Goal: Navigation & Orientation: Understand site structure

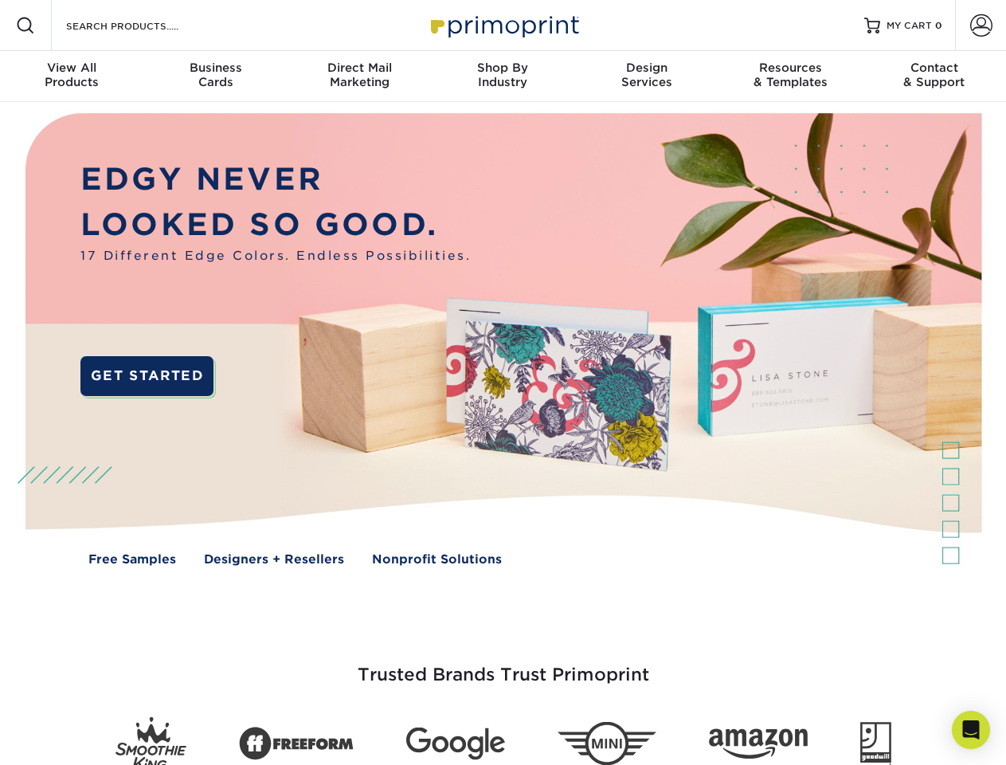
click at [503, 382] on img at bounding box center [503, 351] width 996 height 498
click at [25, 25] on span at bounding box center [25, 25] width 19 height 19
click at [981, 25] on span at bounding box center [981, 25] width 22 height 22
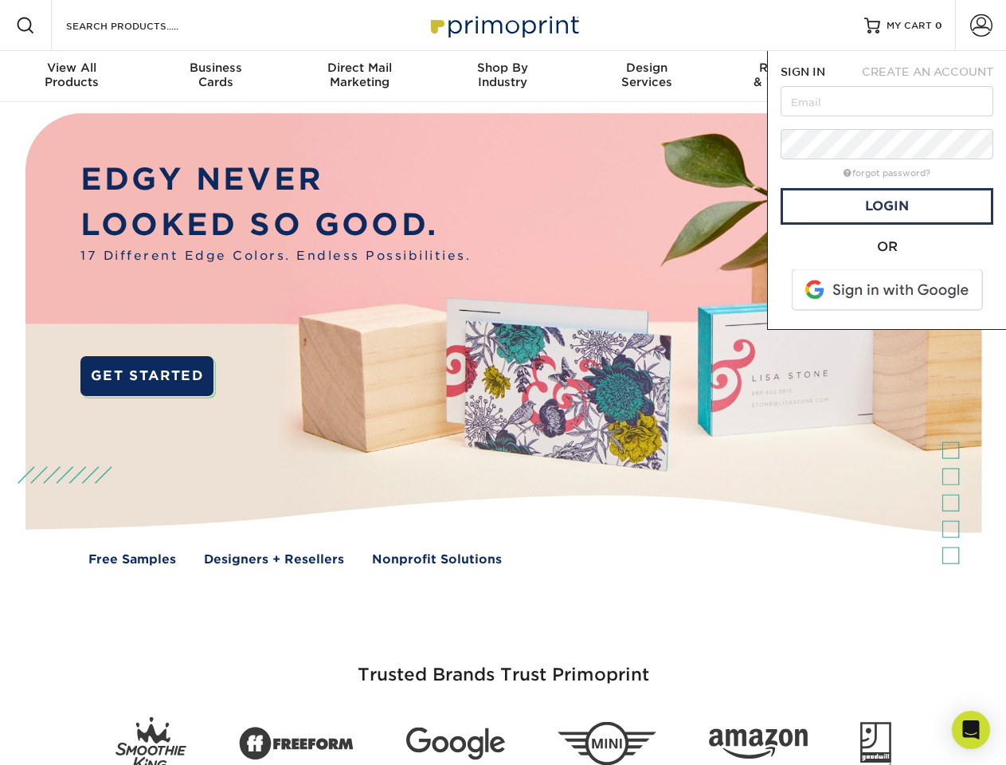
click at [72, 76] on div "View All Products" at bounding box center [71, 75] width 143 height 29
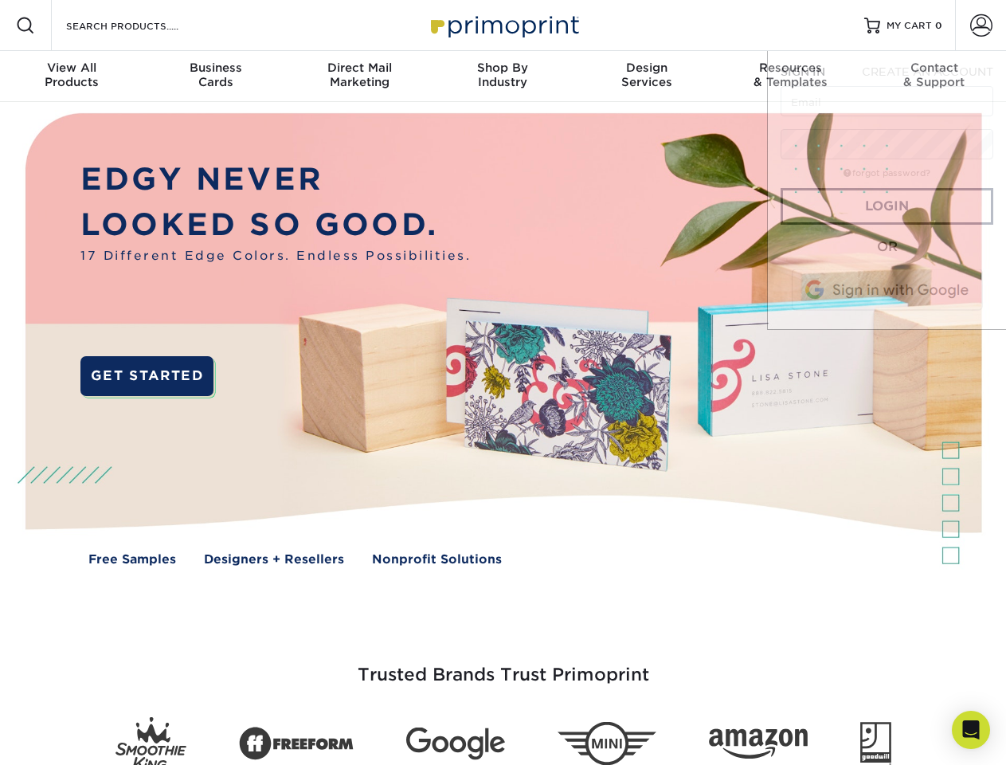
click at [215, 76] on div "Business Cards" at bounding box center [214, 75] width 143 height 29
click at [359, 76] on div "Direct Mail Marketing" at bounding box center [359, 75] width 143 height 29
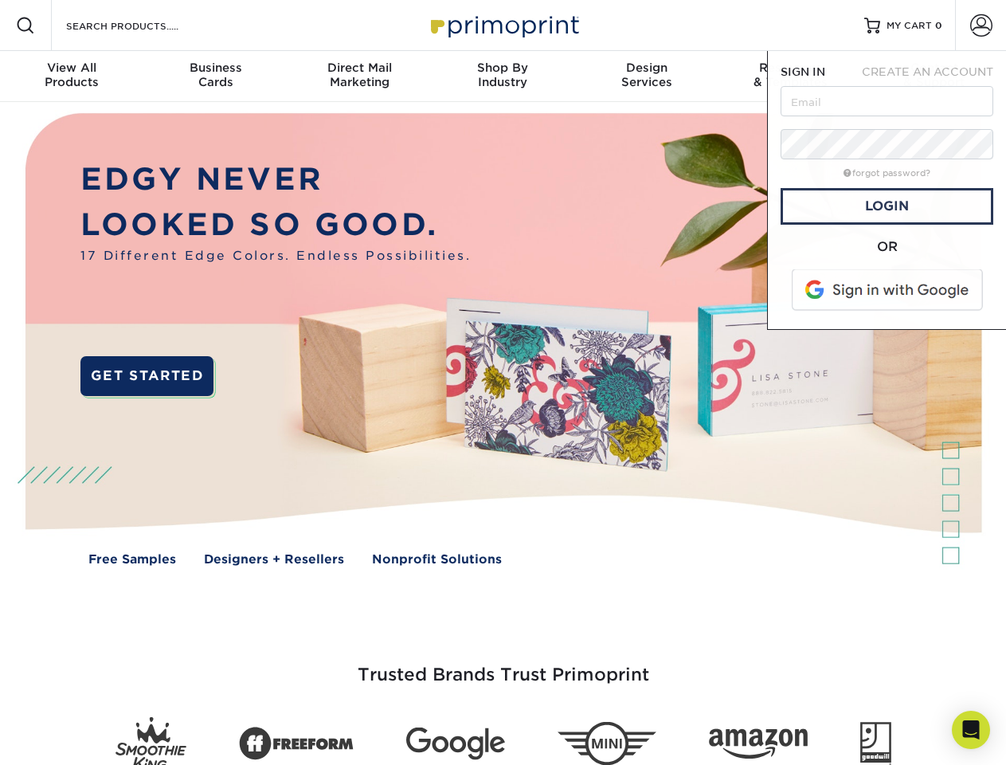
click at [503, 76] on div "Shop By Industry" at bounding box center [502, 75] width 143 height 29
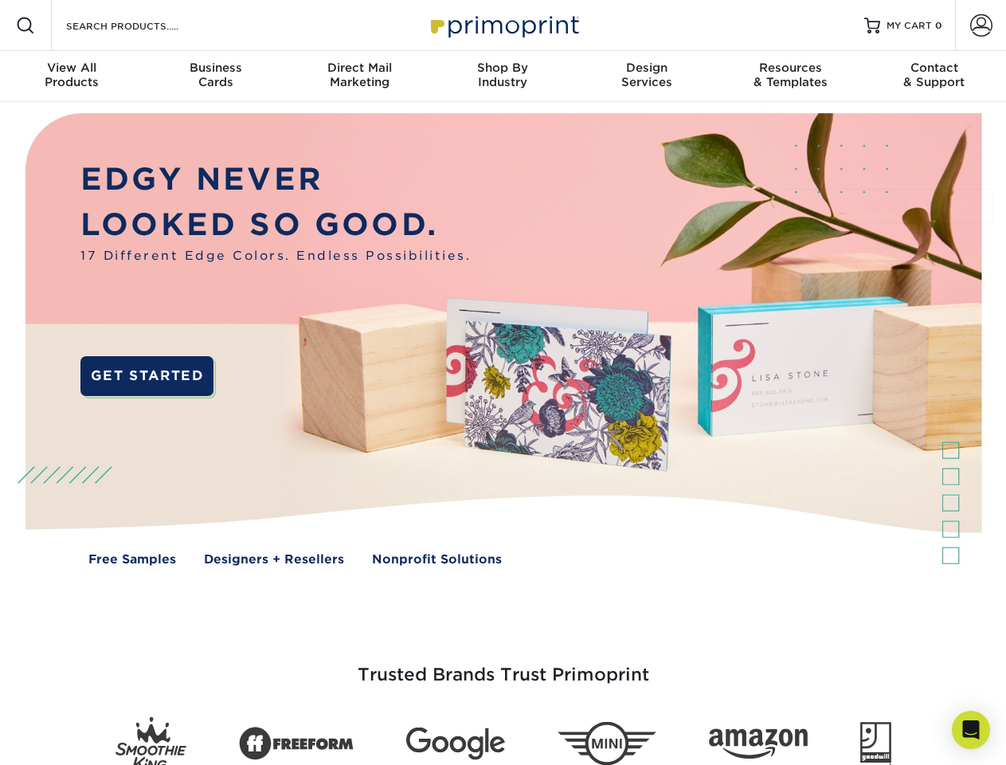
click at [647, 76] on div "Design Services" at bounding box center [646, 75] width 143 height 29
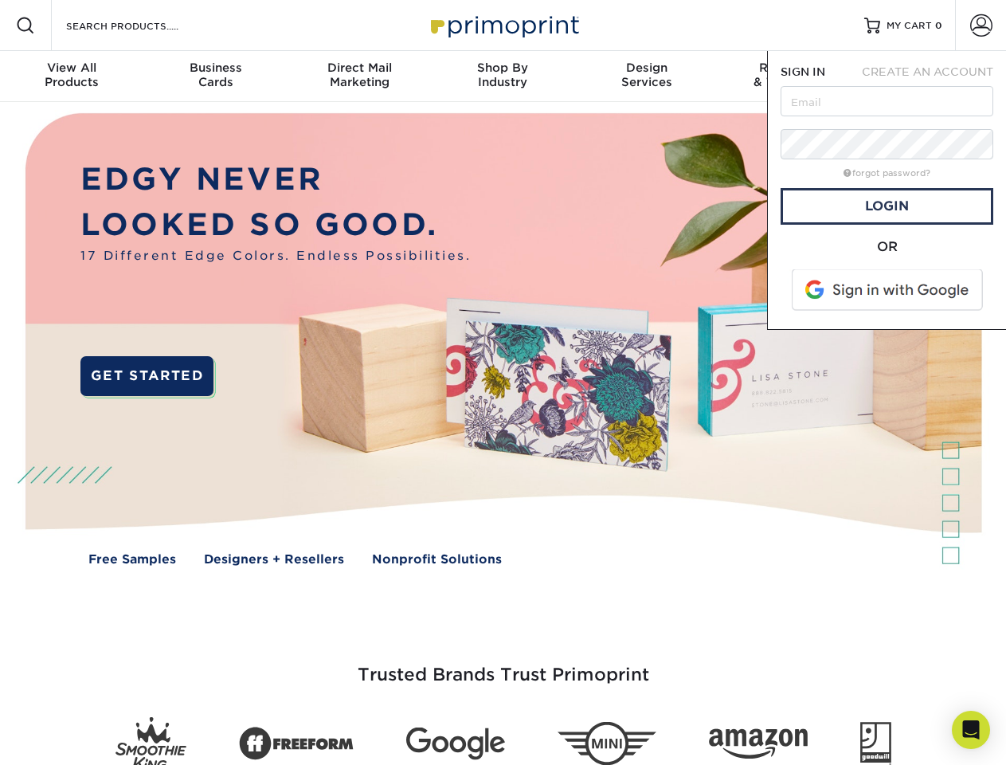
click at [790, 76] on span "SIGN IN" at bounding box center [803, 71] width 45 height 13
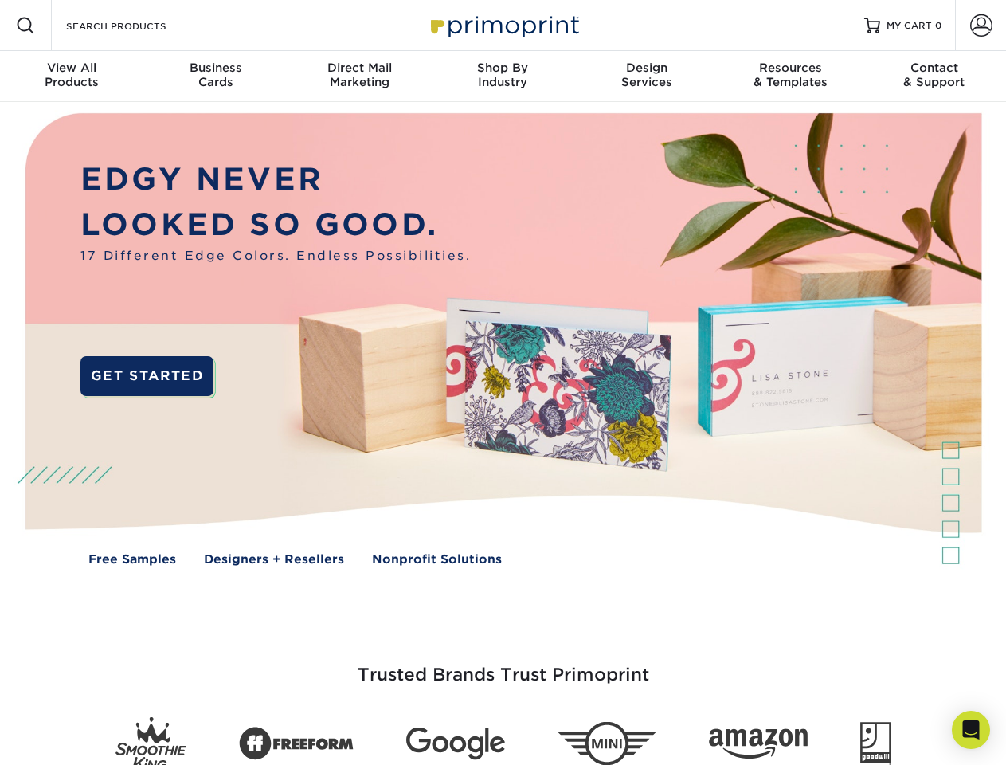
click at [935, 76] on div "Contact & Support" at bounding box center [934, 75] width 143 height 29
